Goal: Task Accomplishment & Management: Use online tool/utility

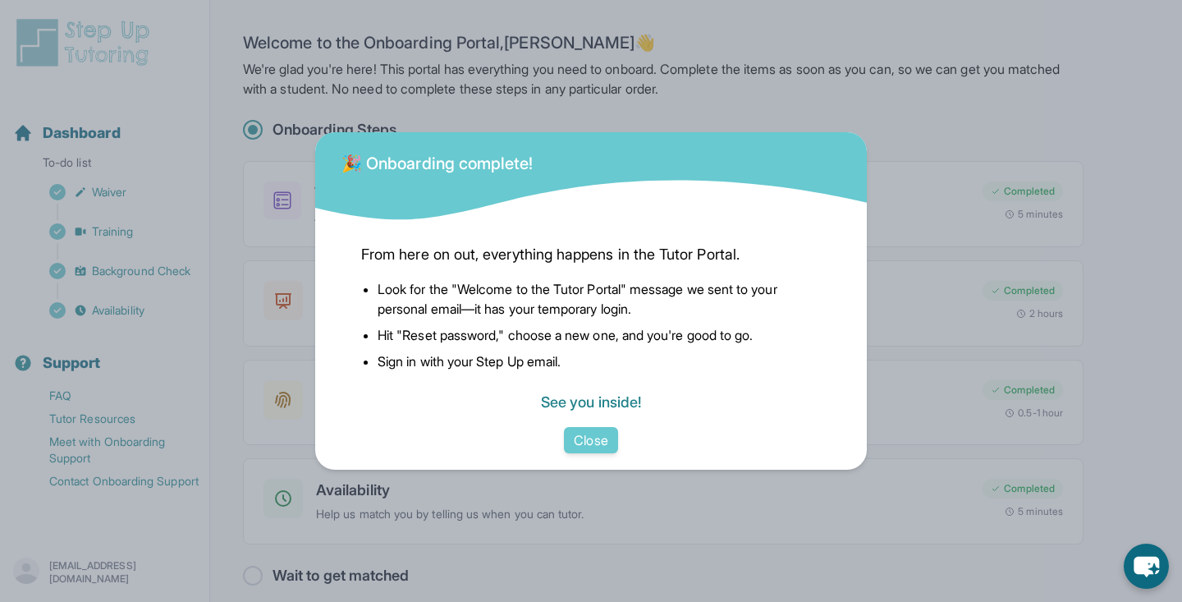
click at [595, 394] on link "See you inside!" at bounding box center [591, 401] width 100 height 17
click at [558, 402] on link "See you inside!" at bounding box center [591, 401] width 100 height 17
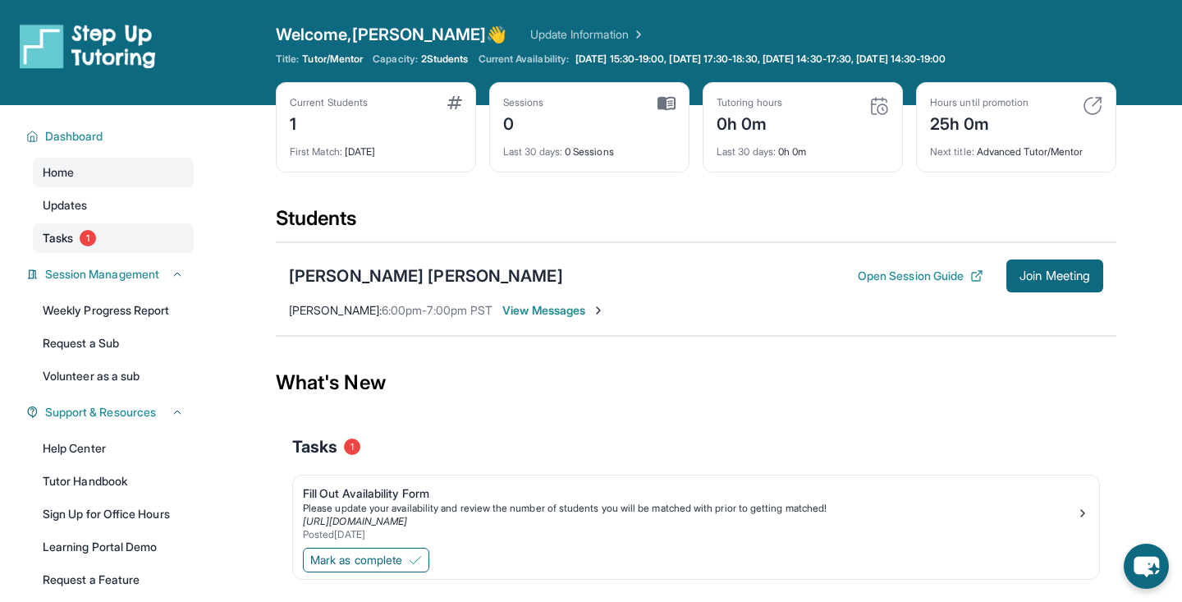
click at [88, 230] on span "1" at bounding box center [88, 238] width 16 height 16
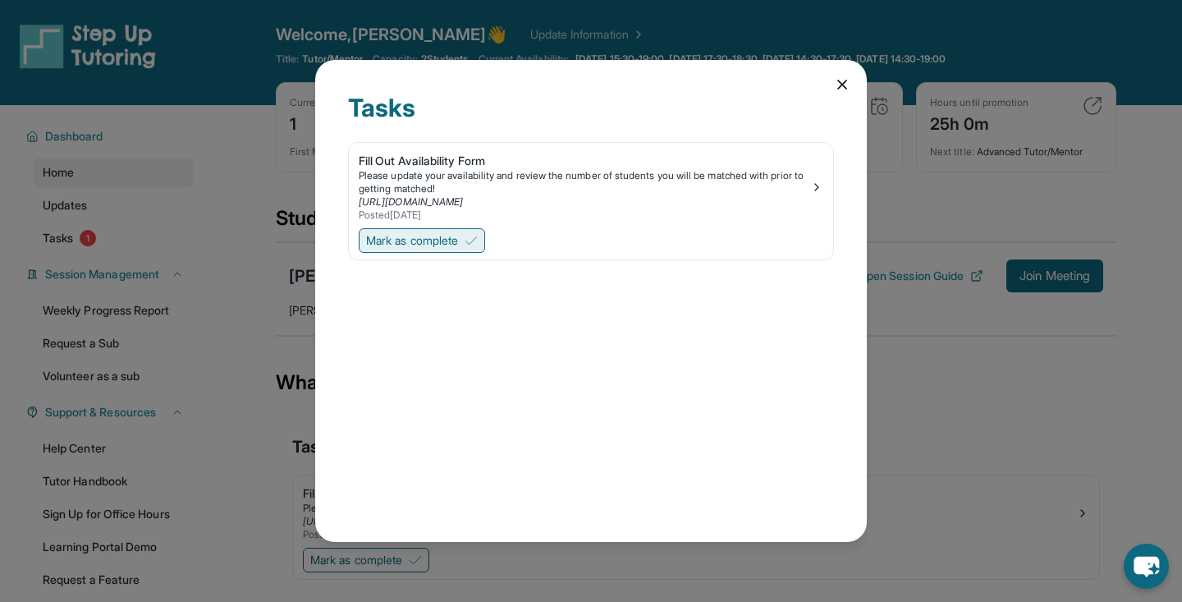
click at [447, 244] on span "Mark as complete" at bounding box center [412, 240] width 92 height 16
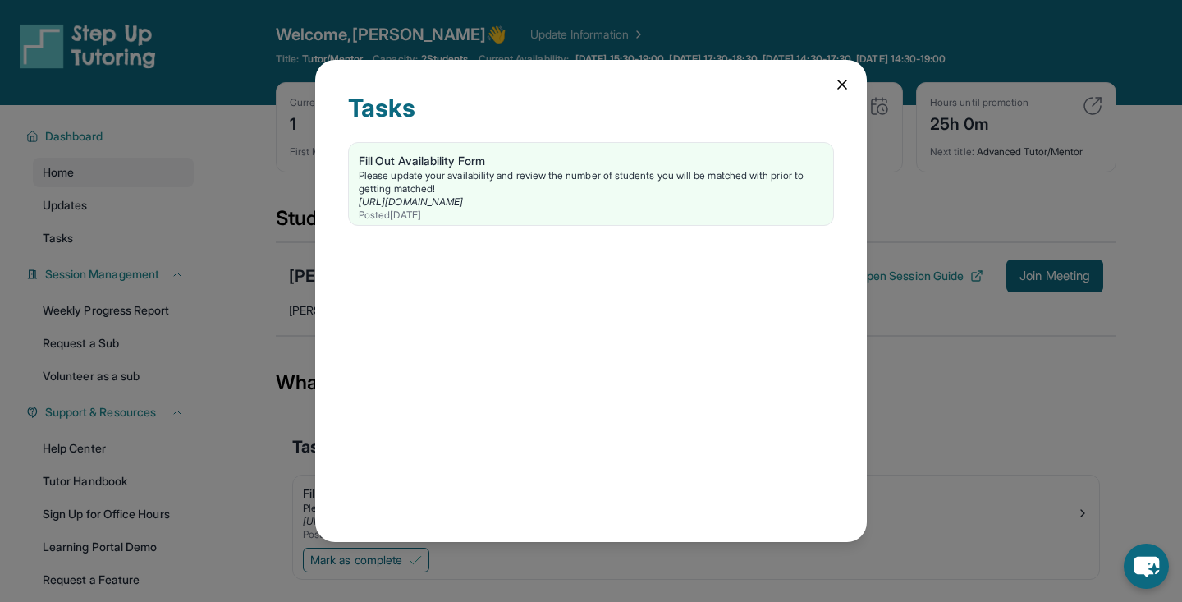
click at [845, 83] on icon at bounding box center [842, 84] width 16 height 16
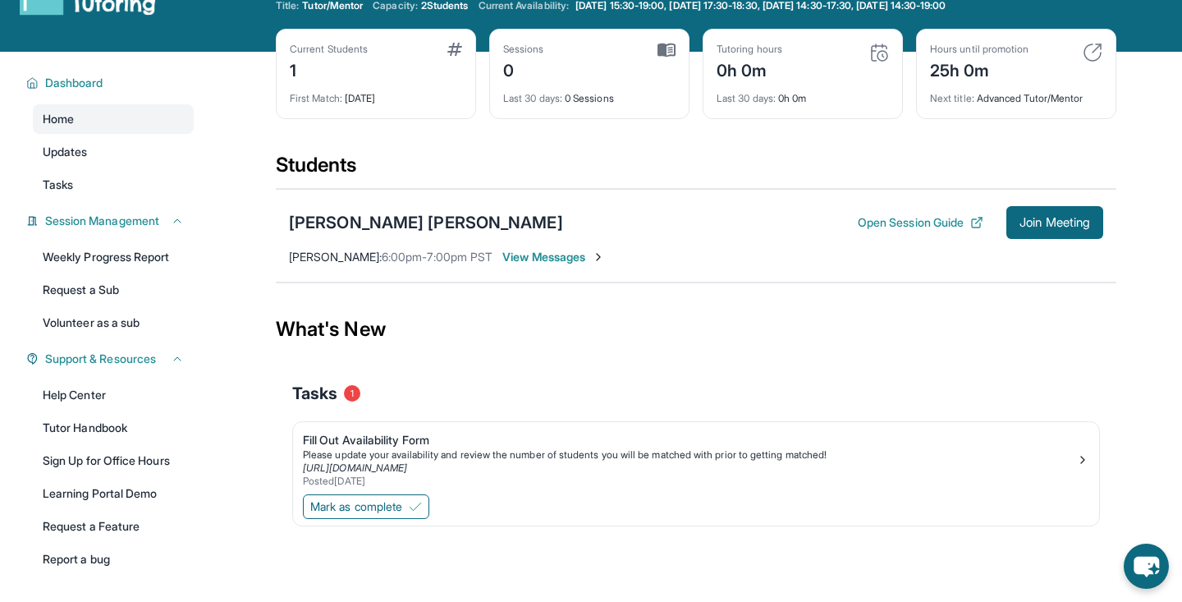
scroll to position [45, 0]
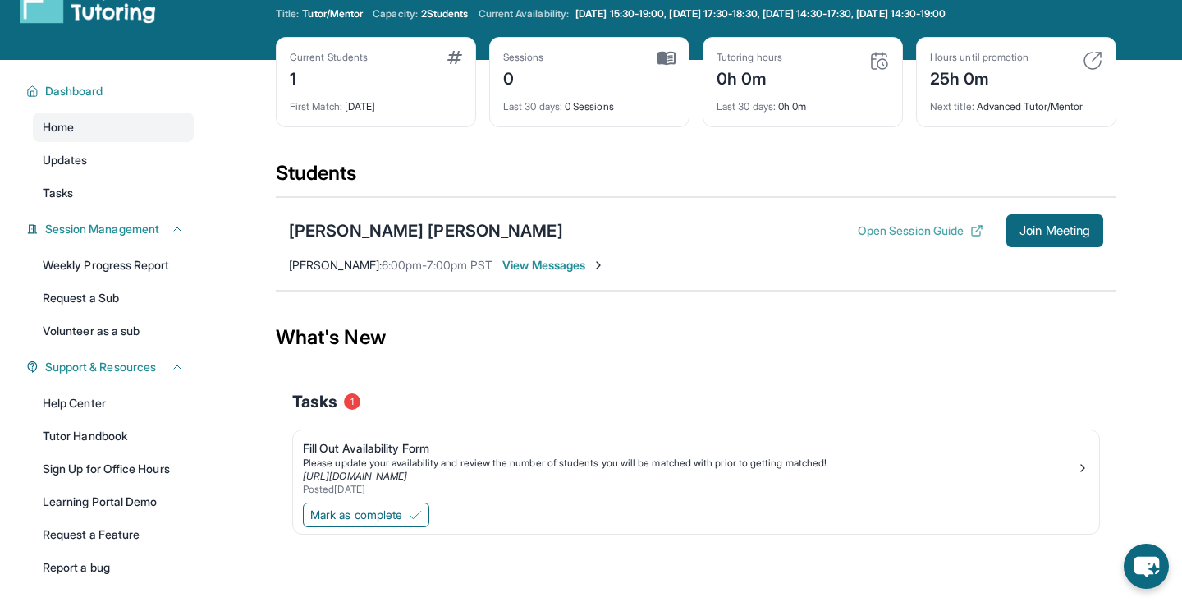
click at [921, 227] on button "Open Session Guide" at bounding box center [921, 230] width 126 height 16
click at [420, 230] on div "[PERSON_NAME] [PERSON_NAME]" at bounding box center [426, 230] width 274 height 23
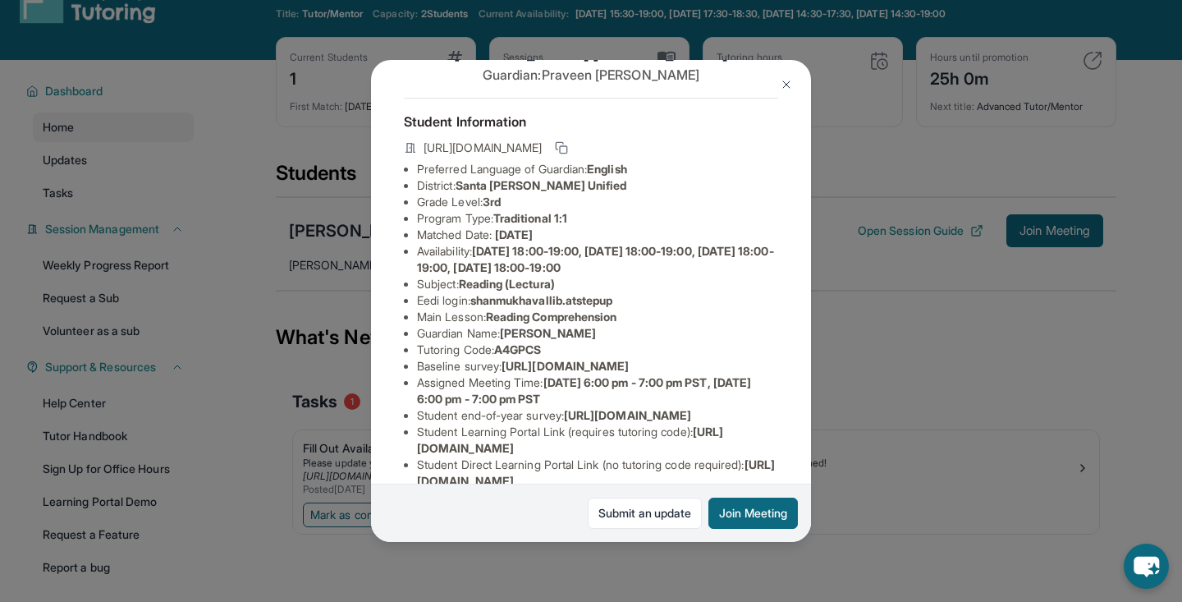
scroll to position [209, 0]
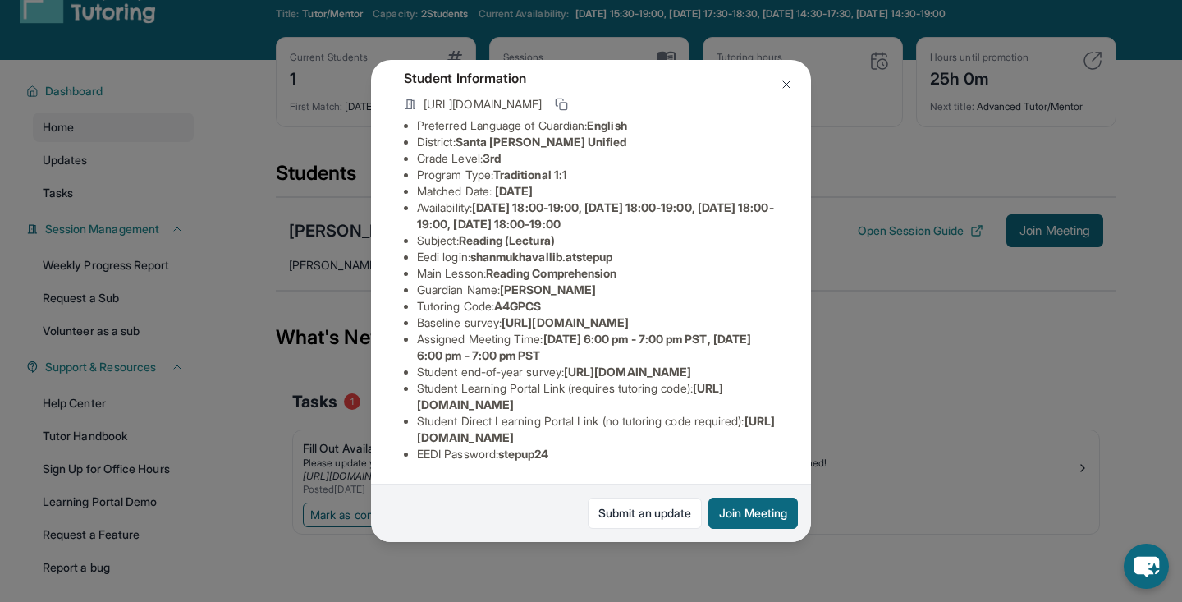
click at [787, 83] on img at bounding box center [786, 84] width 13 height 13
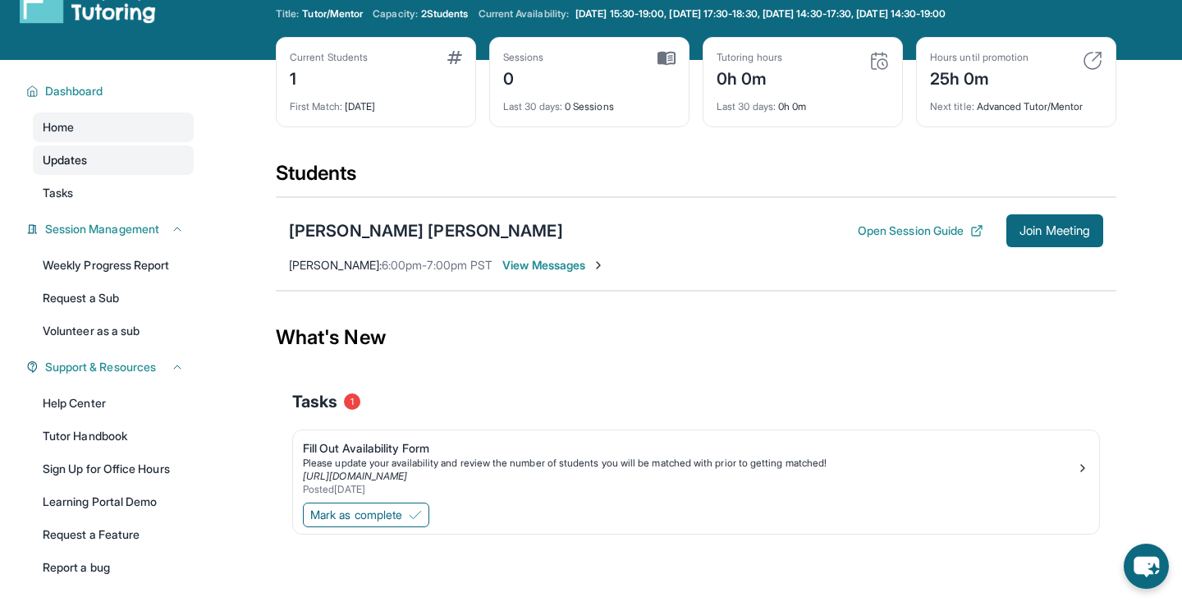
click at [128, 158] on link "Updates" at bounding box center [113, 160] width 161 height 30
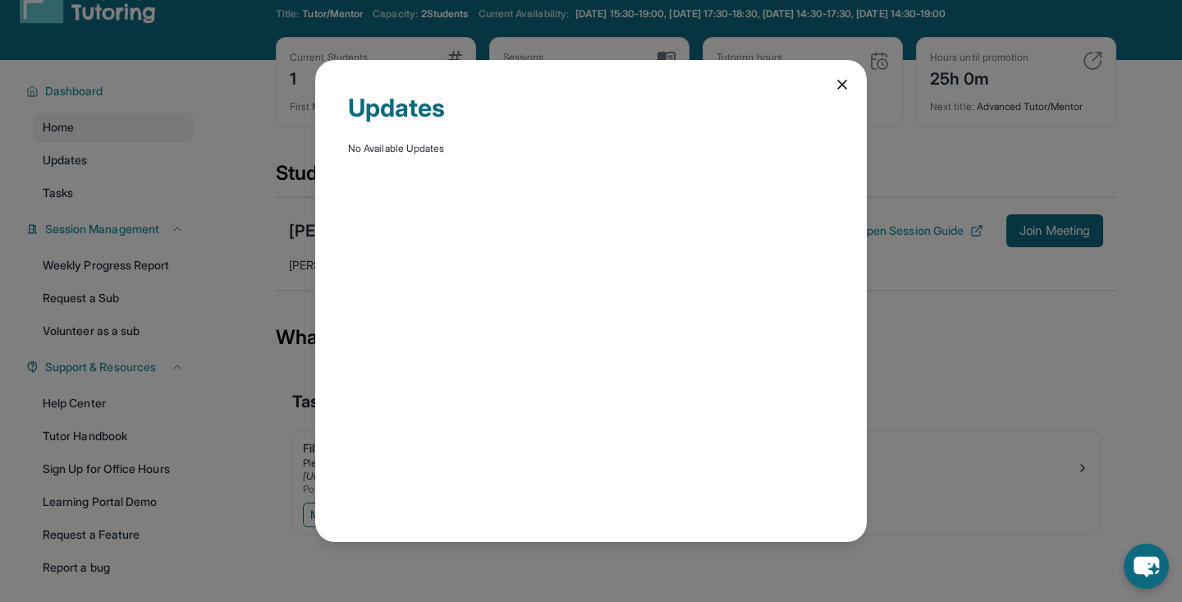
click at [123, 190] on div "Updates No Available Updates" at bounding box center [591, 301] width 1182 height 602
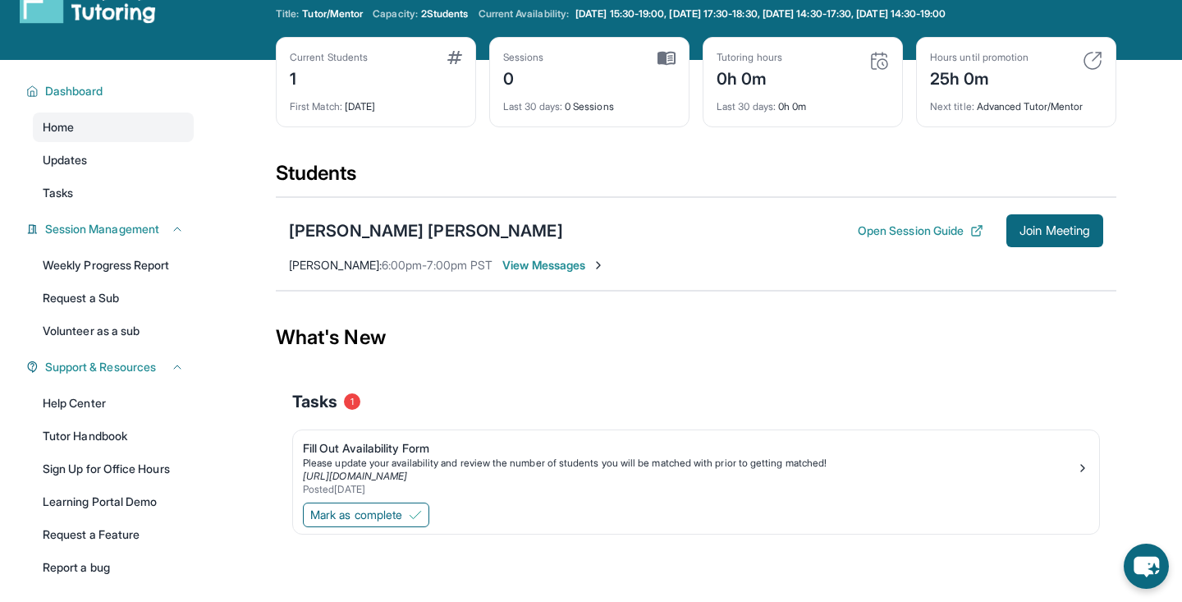
click at [123, 190] on link "Tasks" at bounding box center [113, 193] width 161 height 30
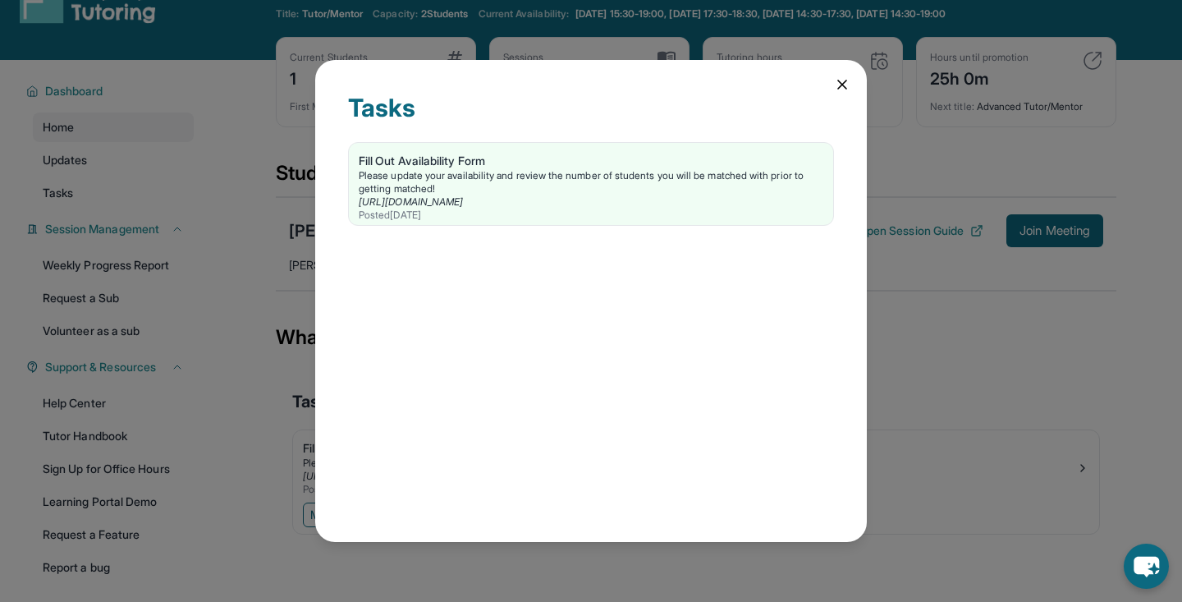
click at [837, 92] on icon at bounding box center [842, 84] width 16 height 16
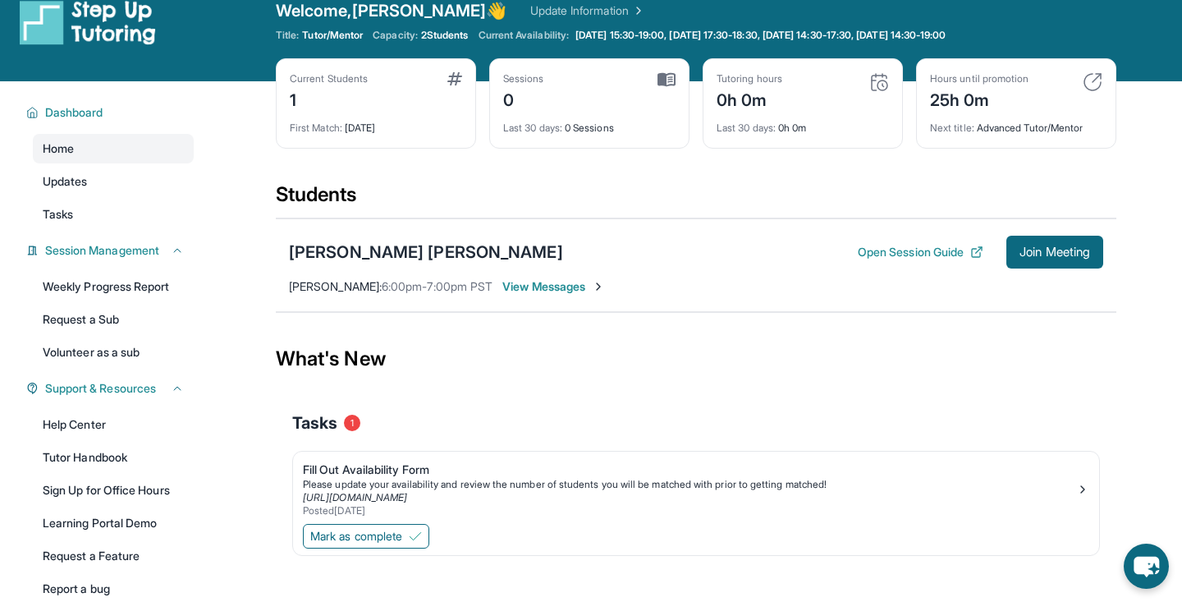
scroll to position [0, 0]
